Goal: Feedback & Contribution: Contribute content

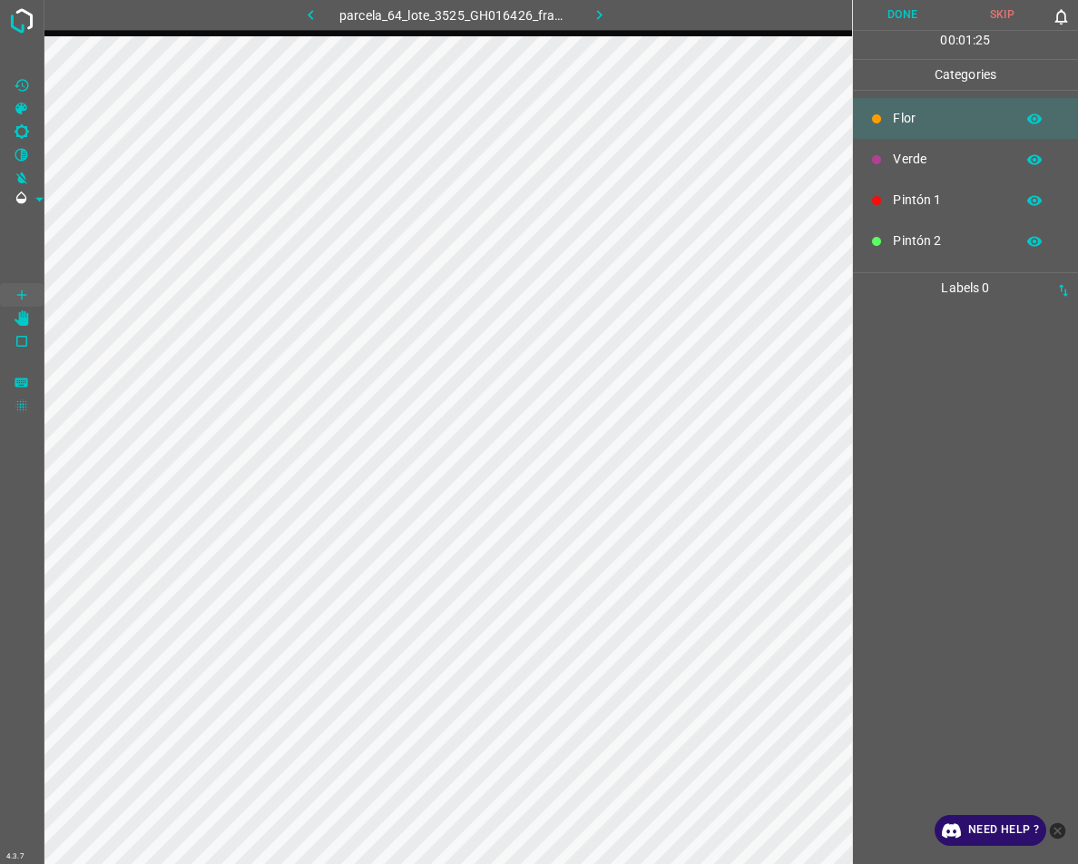
click at [958, 472] on div at bounding box center [966, 583] width 214 height 561
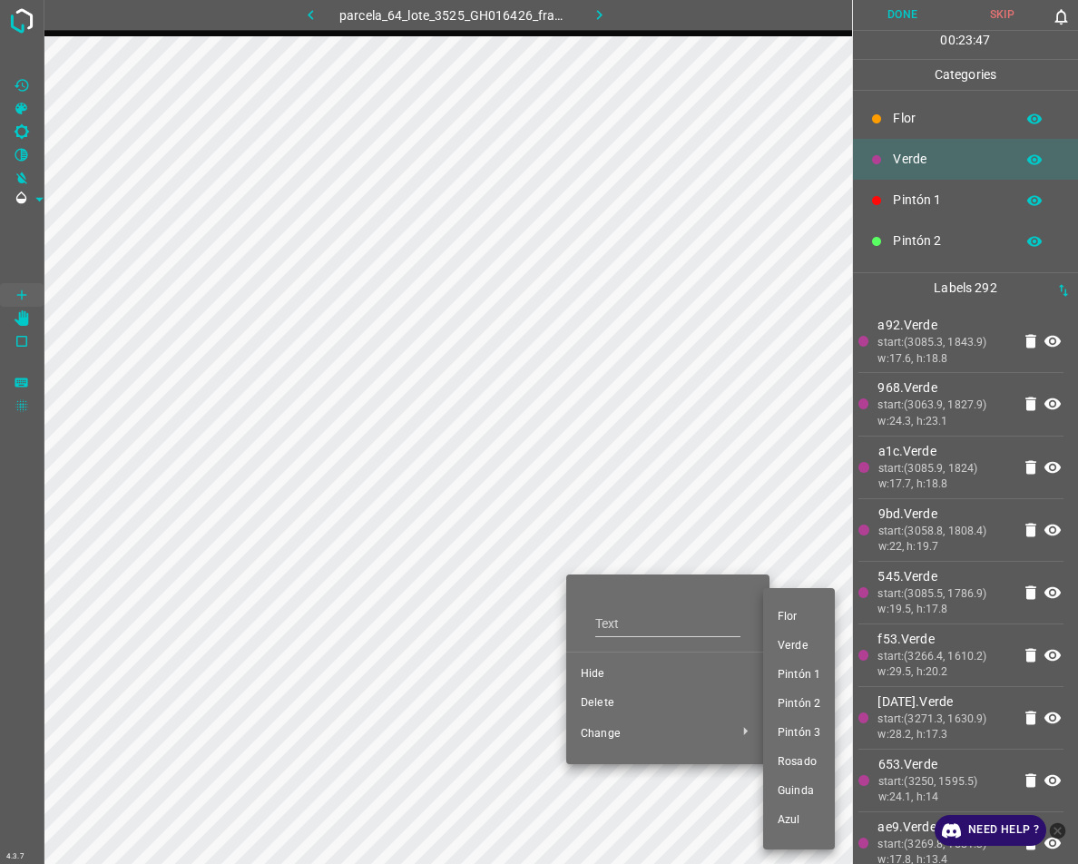
click at [616, 708] on div at bounding box center [539, 432] width 1078 height 864
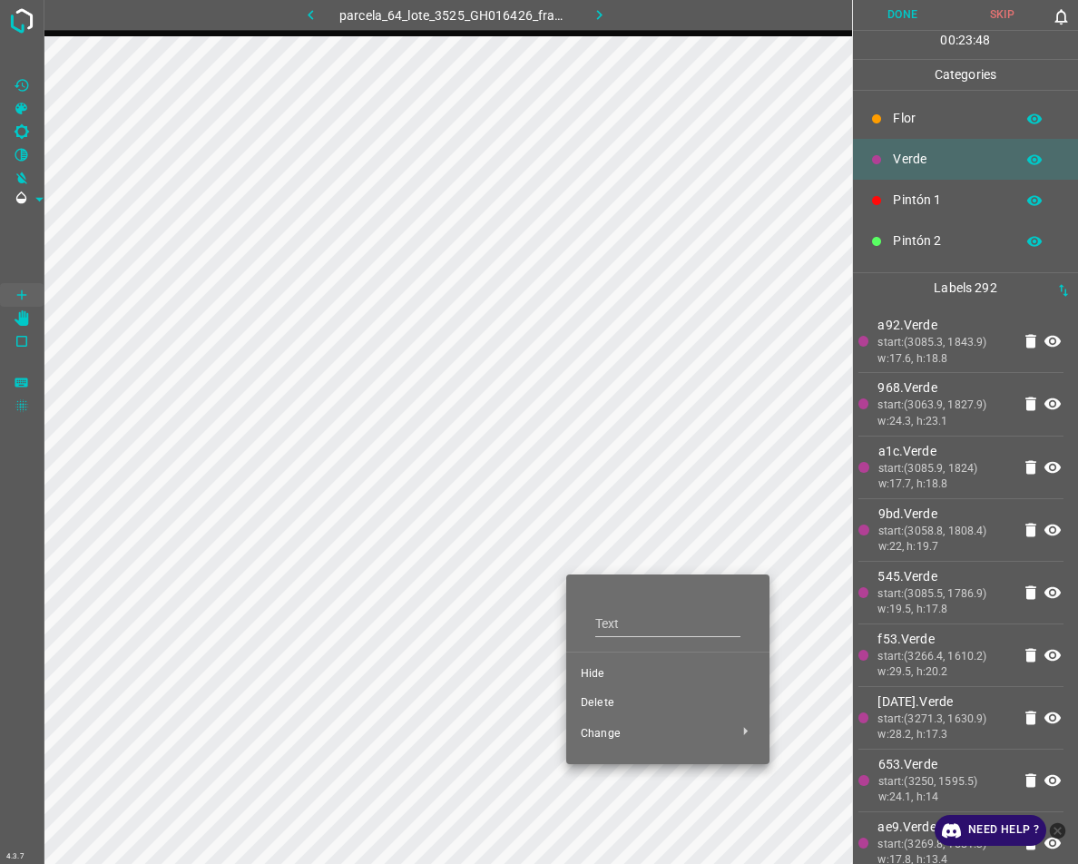
click at [598, 703] on span "Delete" at bounding box center [668, 703] width 174 height 16
